Goal: Check status: Check status

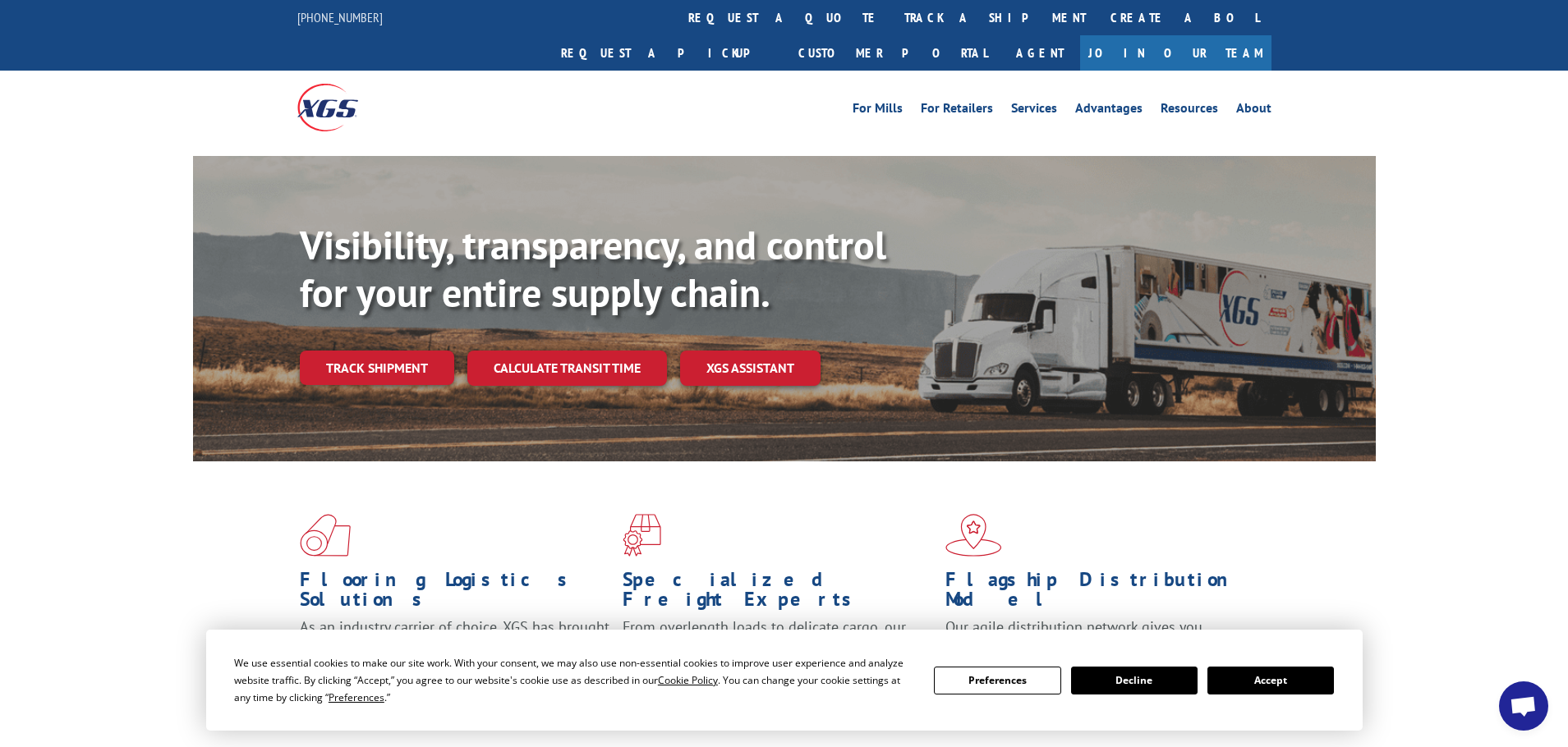
click at [1309, 671] on button "Accept" at bounding box center [1270, 681] width 126 height 28
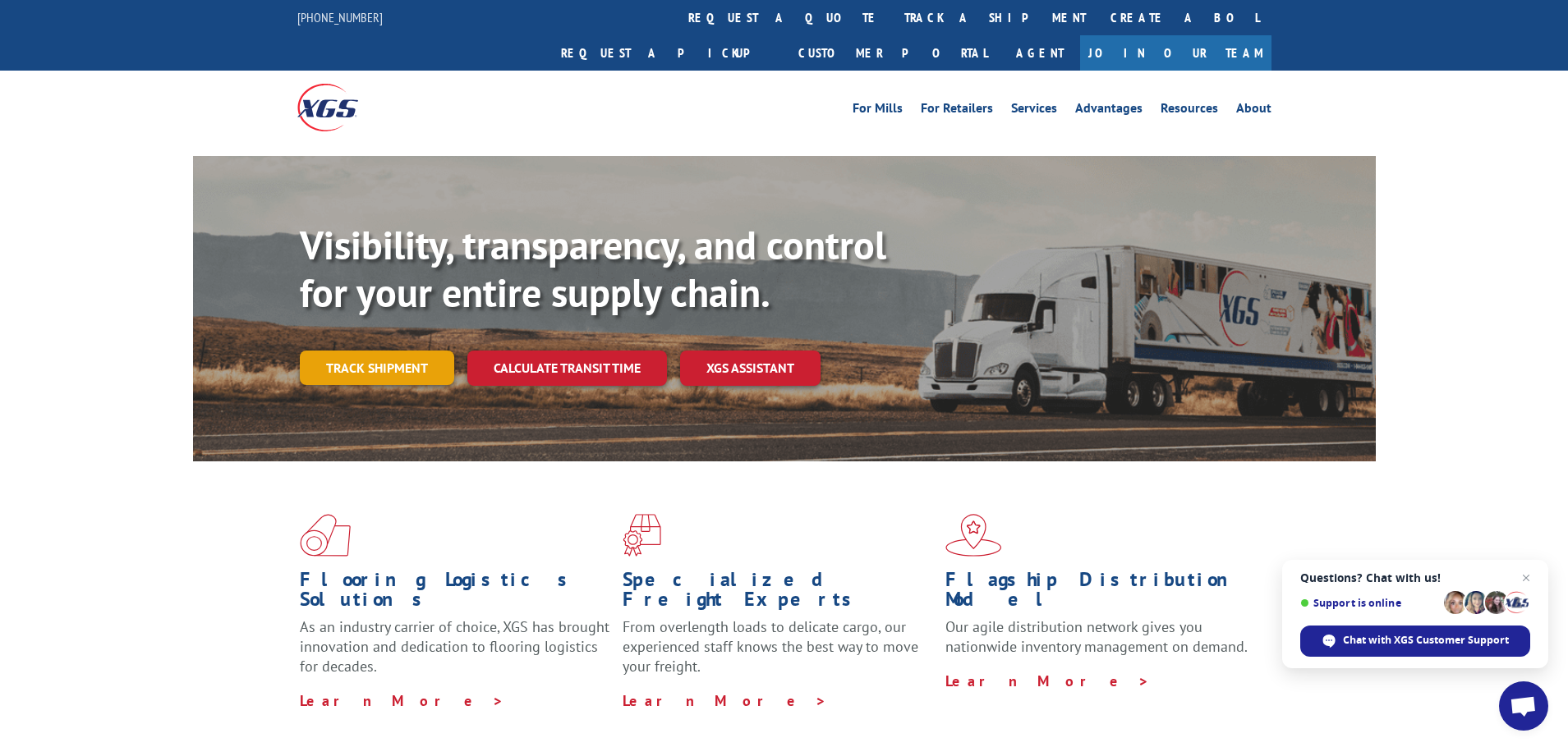
click at [349, 350] on link "Track shipment" at bounding box center [377, 367] width 154 height 35
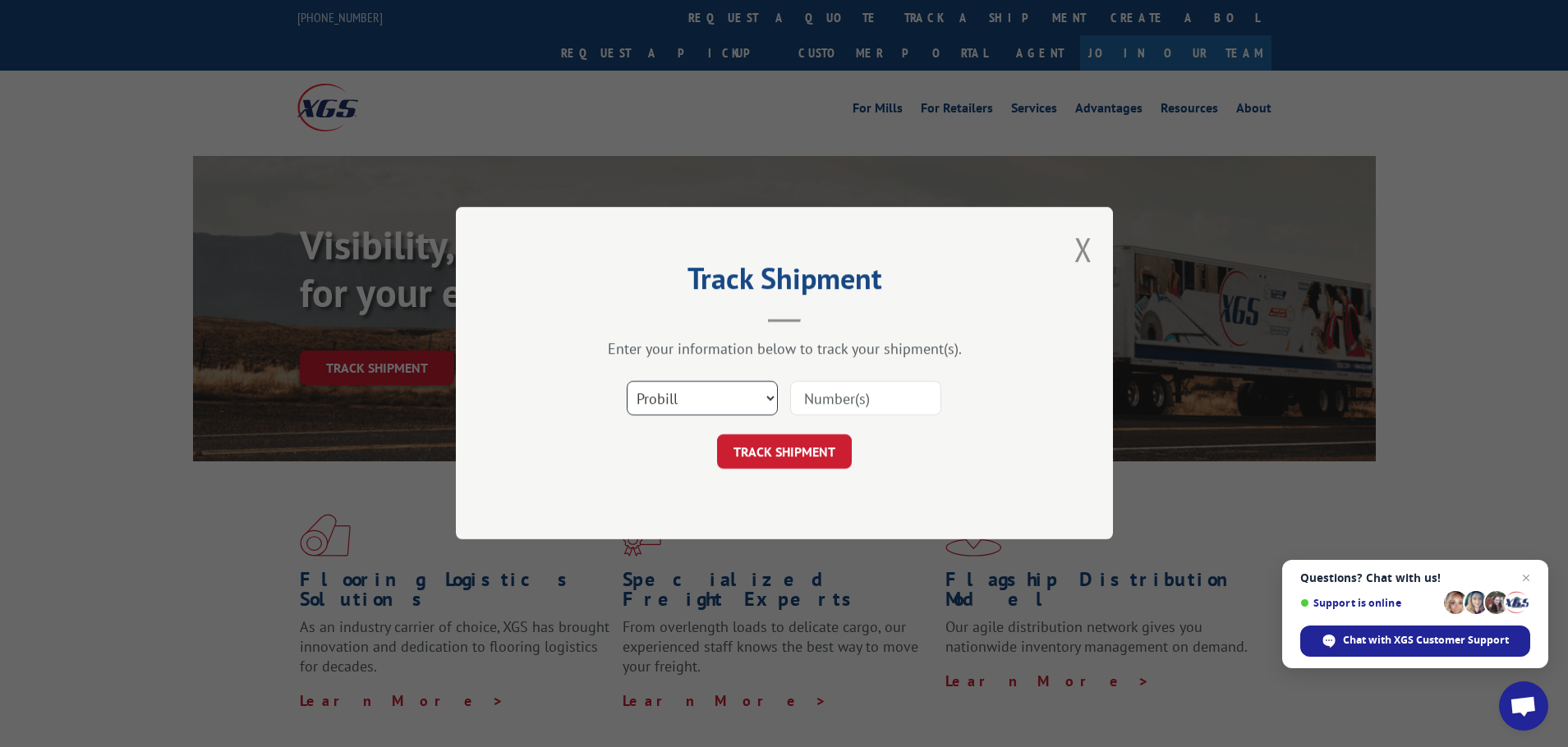
click at [759, 397] on select "Select category... Probill BOL PO" at bounding box center [702, 399] width 151 height 35
select select "po"
click at [627, 382] on select "Select category... Probill BOL PO" at bounding box center [702, 399] width 151 height 35
click at [845, 393] on input at bounding box center [865, 399] width 151 height 35
paste input "57513032"
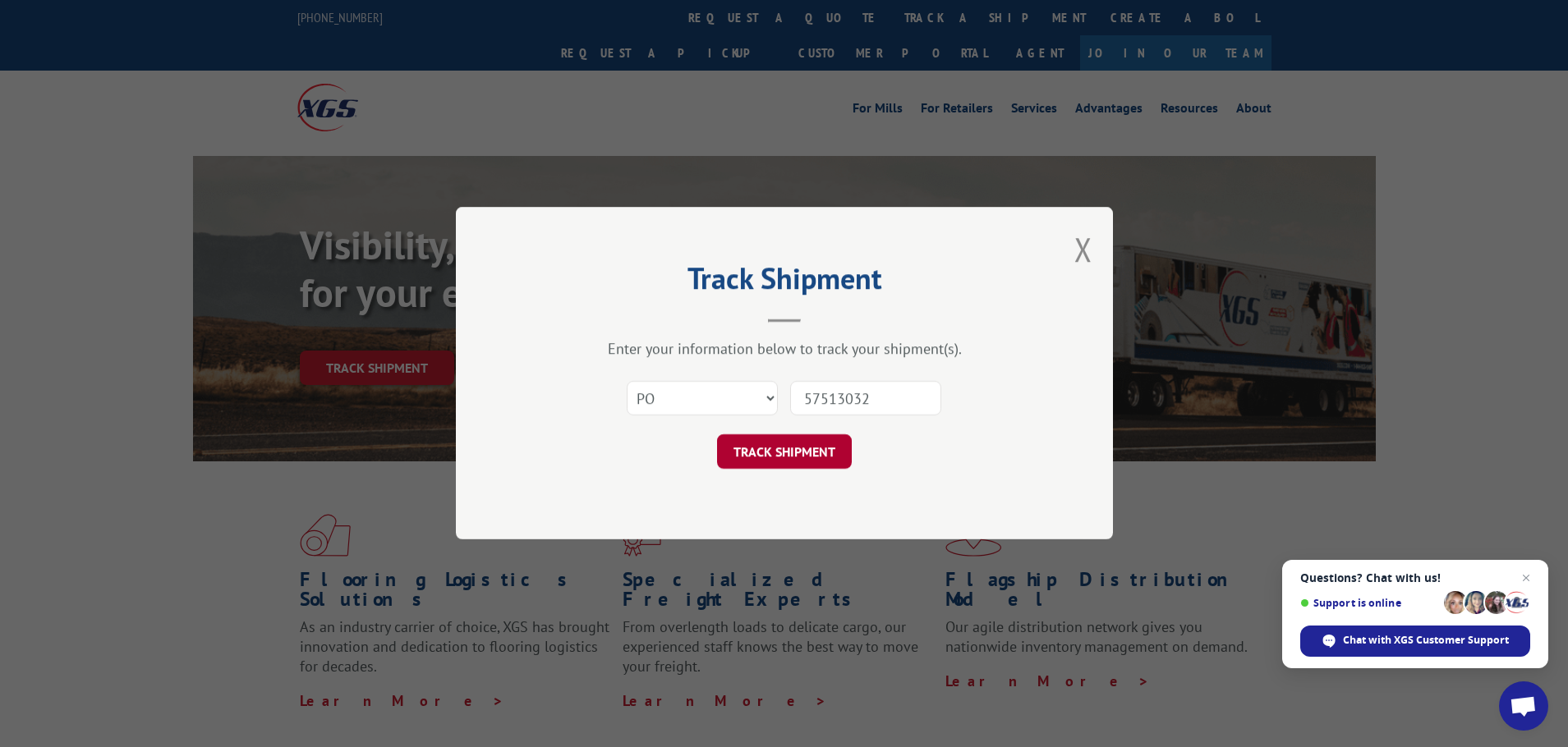
type input "57513032"
click at [774, 453] on button "TRACK SHIPMENT" at bounding box center [784, 452] width 134 height 35
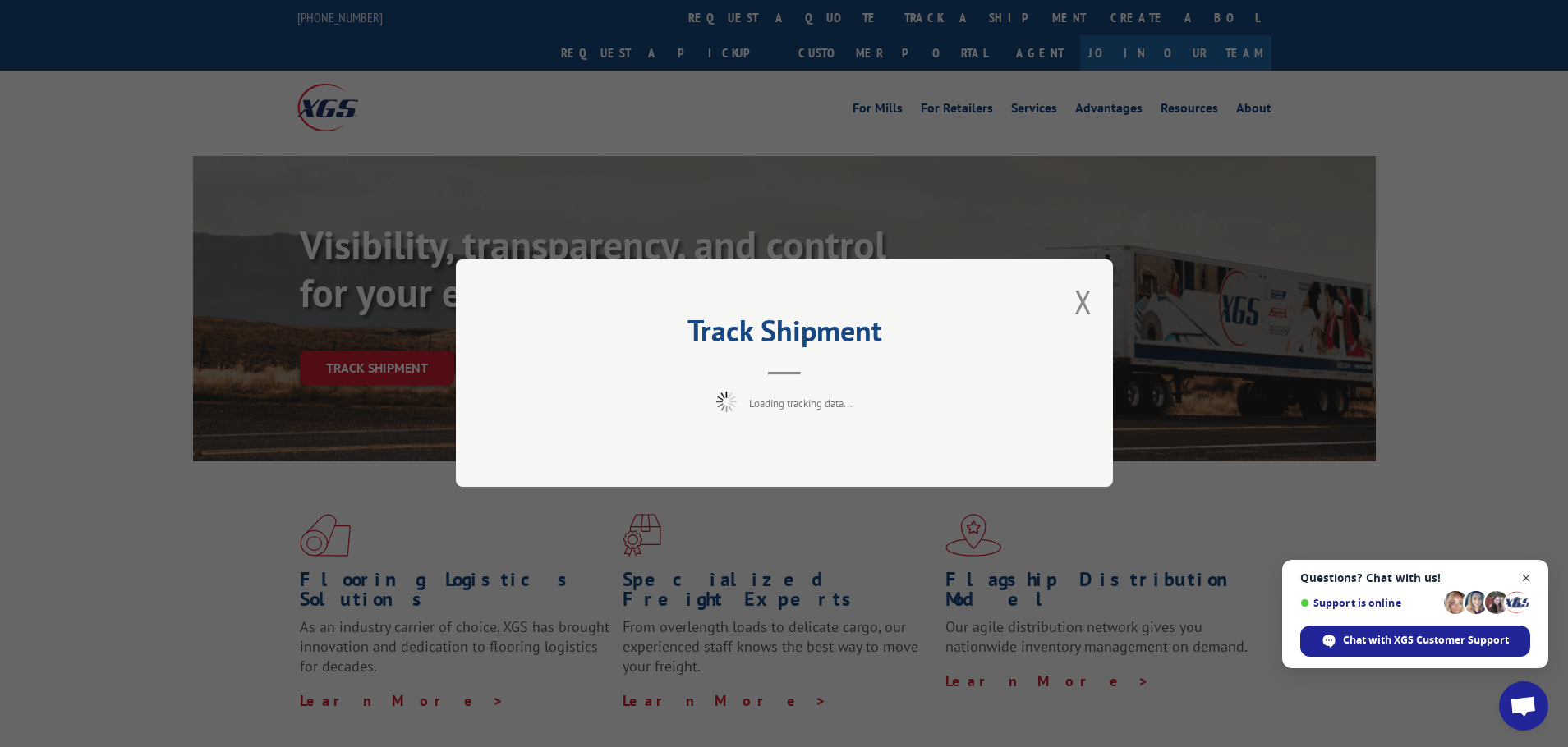
click at [1525, 577] on span "Close chat" at bounding box center [1526, 578] width 21 height 21
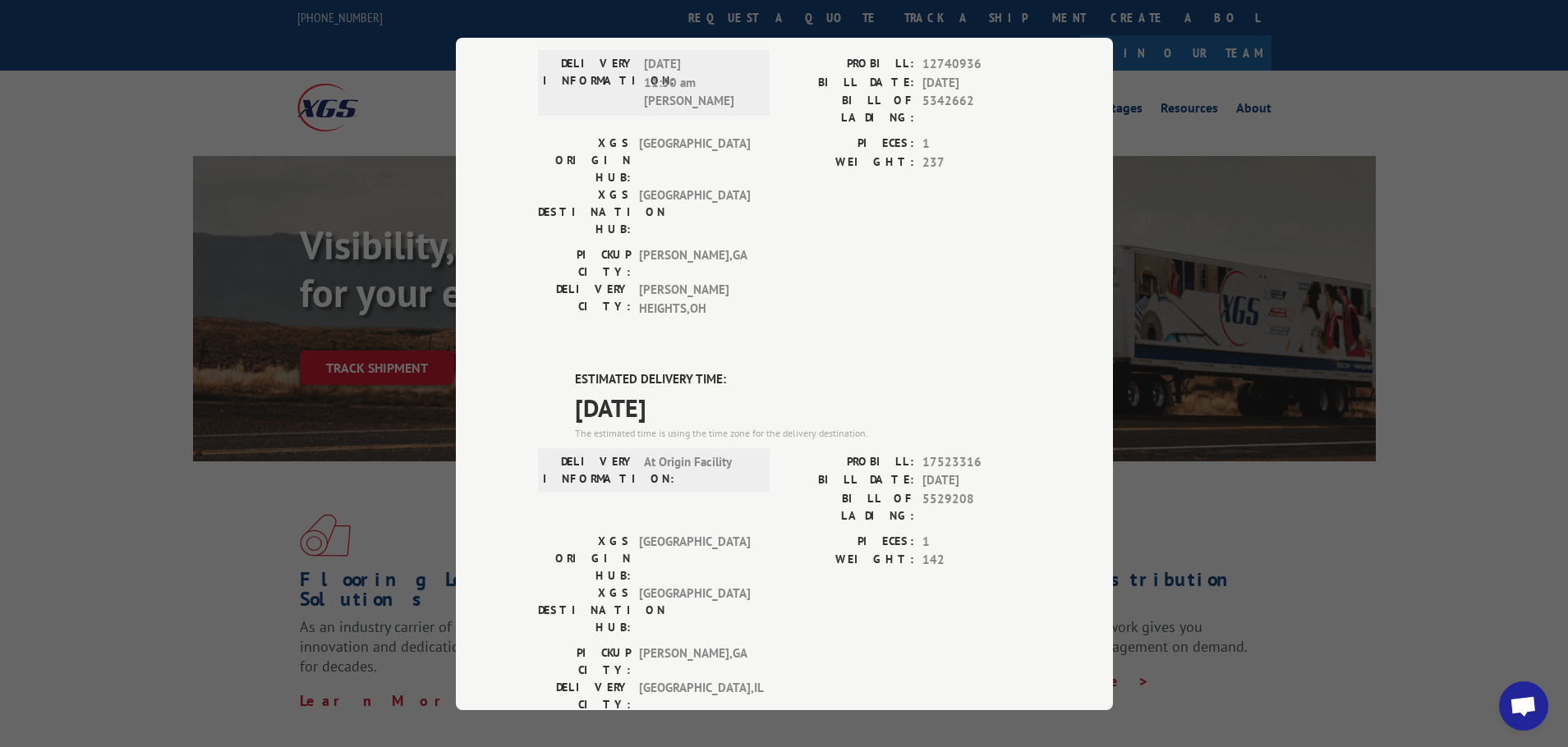
scroll to position [329, 0]
